Goal: Participate in discussion: Engage in conversation with other users on a specific topic

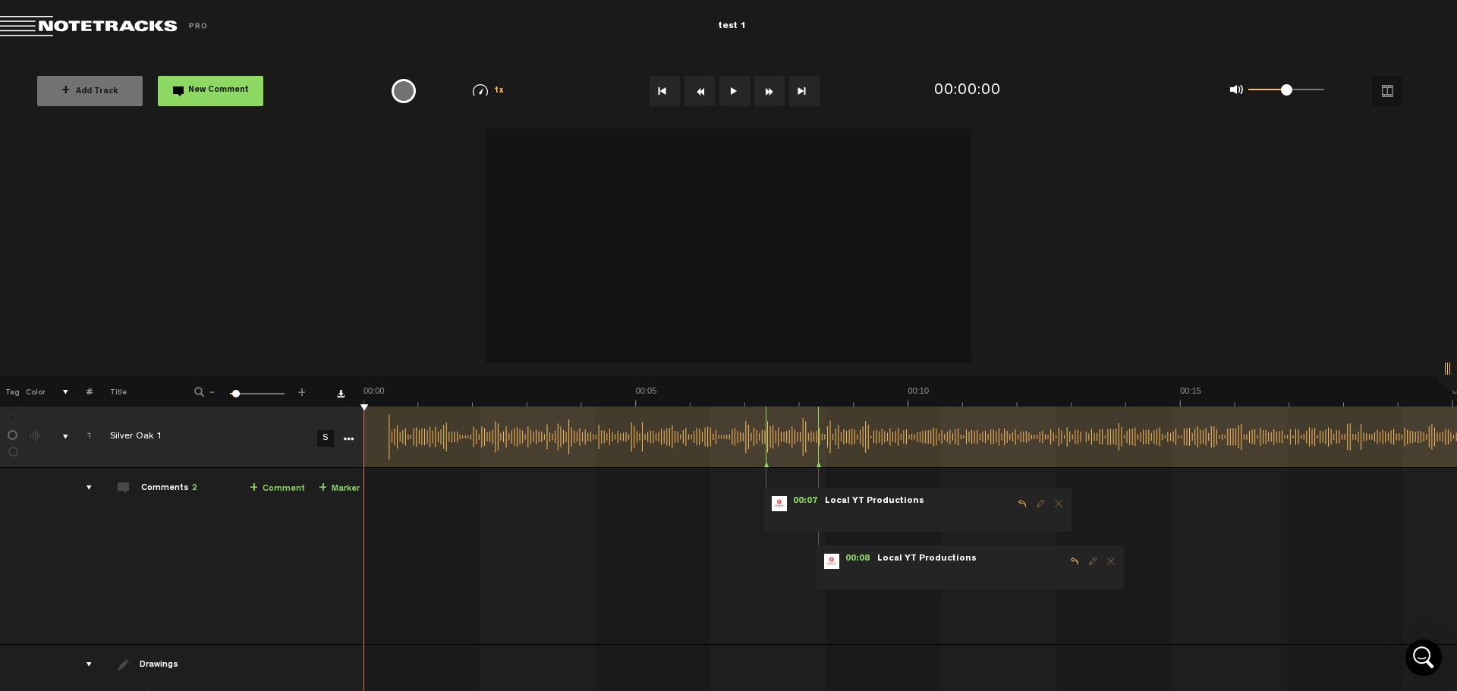
click at [728, 87] on button at bounding box center [734, 91] width 30 height 30
click at [151, 492] on div "Comments 2" at bounding box center [169, 489] width 56 height 13
click at [162, 485] on div "Comments 2" at bounding box center [169, 489] width 56 height 13
click at [218, 91] on span "New Comment" at bounding box center [218, 90] width 61 height 8
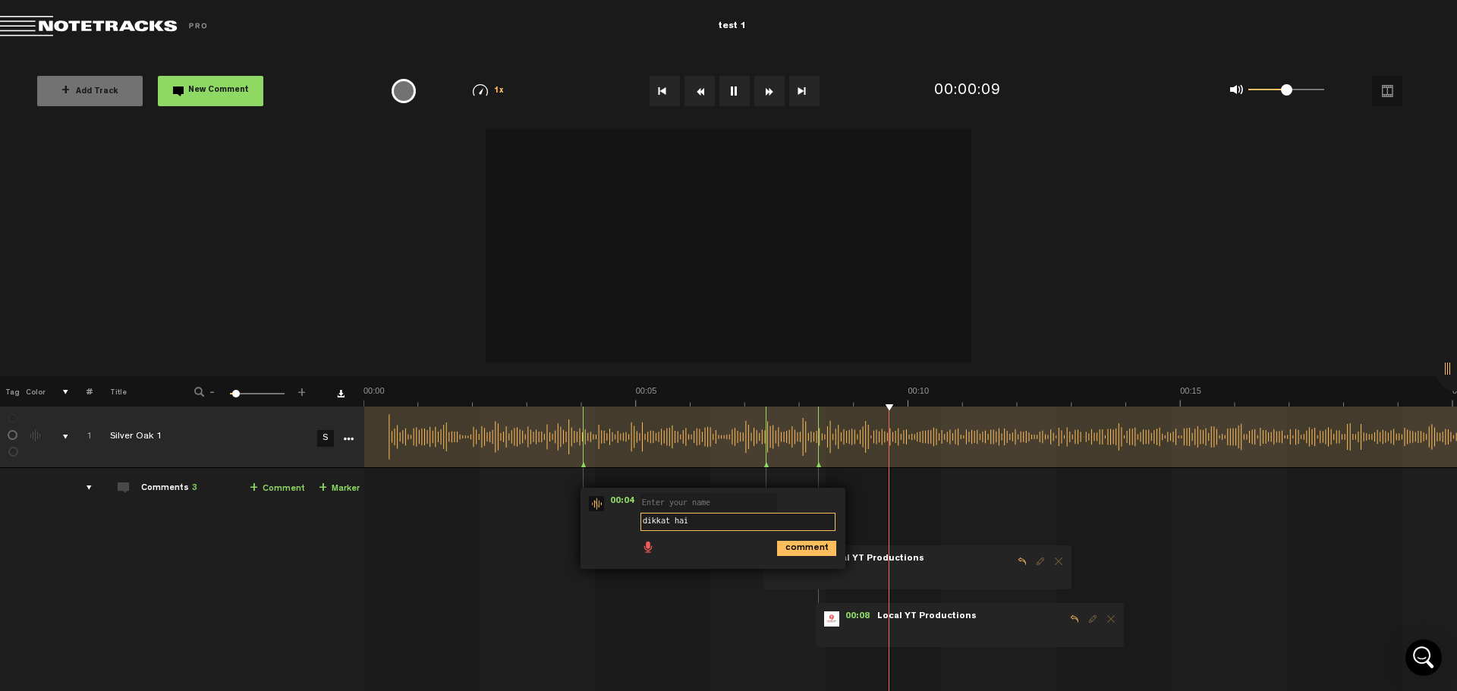
type textarea "dikkat hai"
click at [794, 552] on icon "comment" at bounding box center [806, 548] width 59 height 15
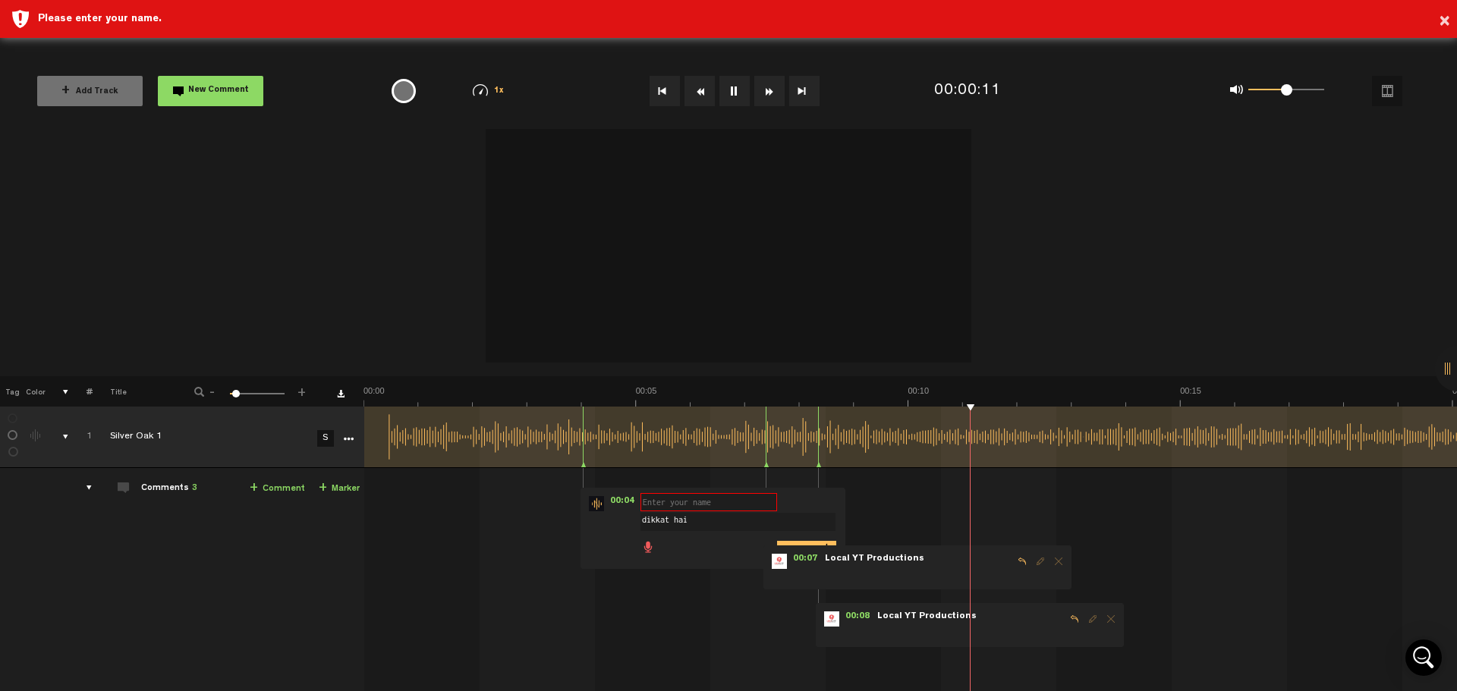
click at [712, 511] on input "text" at bounding box center [708, 502] width 137 height 18
type input "ASa"
click at [794, 542] on icon "comment" at bounding box center [806, 548] width 59 height 15
click at [728, 90] on button at bounding box center [734, 91] width 30 height 30
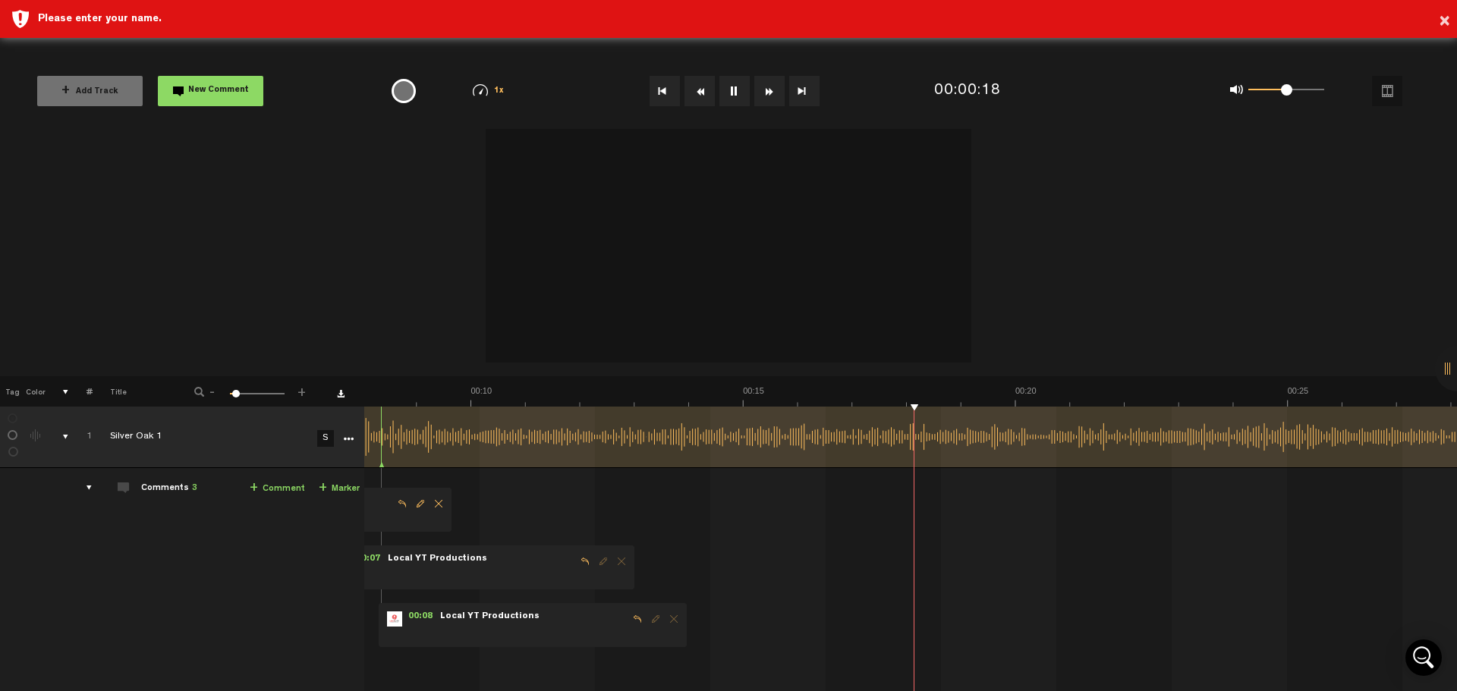
scroll to position [0, 437]
click at [728, 90] on button at bounding box center [734, 91] width 30 height 30
